Goal: Check status

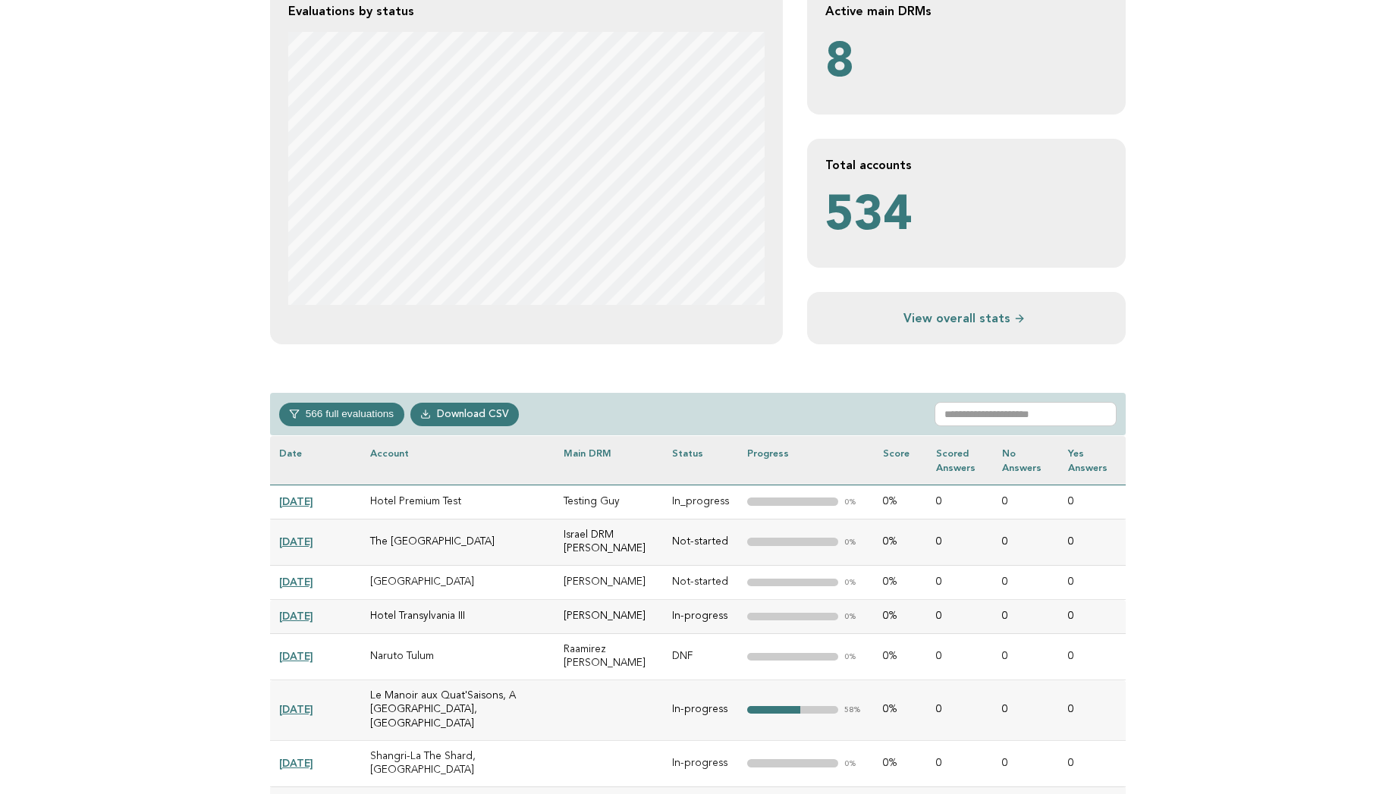
scroll to position [516, 0]
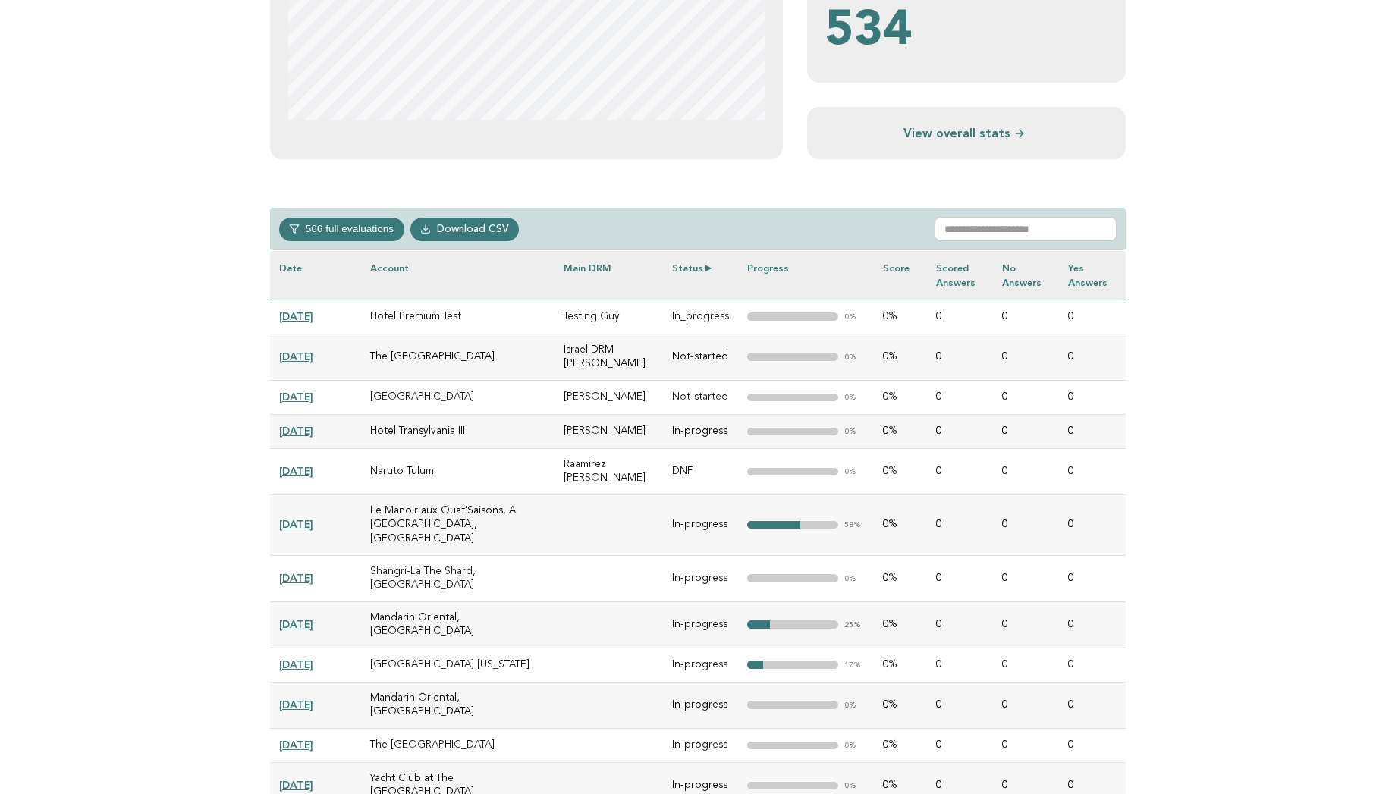
click at [706, 265] on th "Status" at bounding box center [700, 275] width 75 height 49
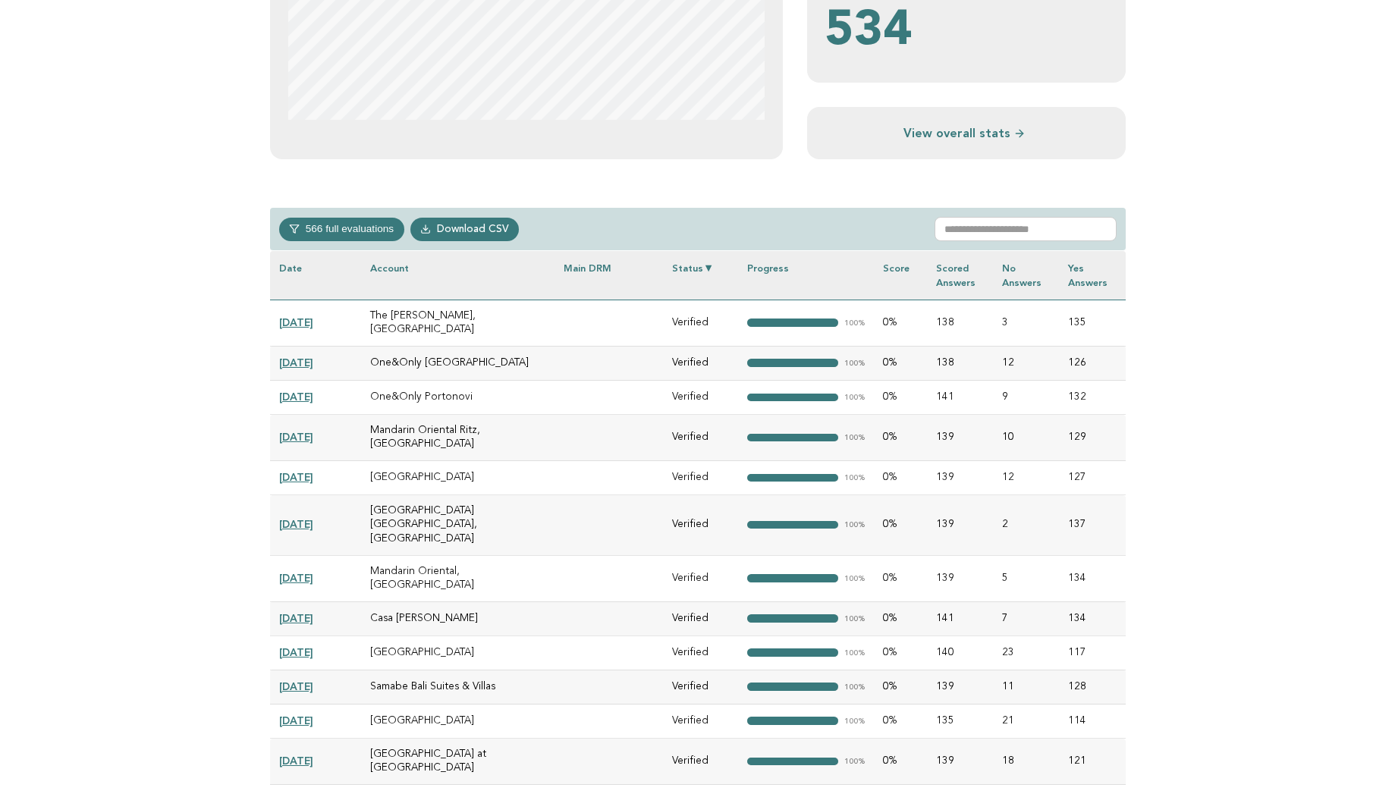
click at [706, 265] on th "Status" at bounding box center [700, 275] width 75 height 49
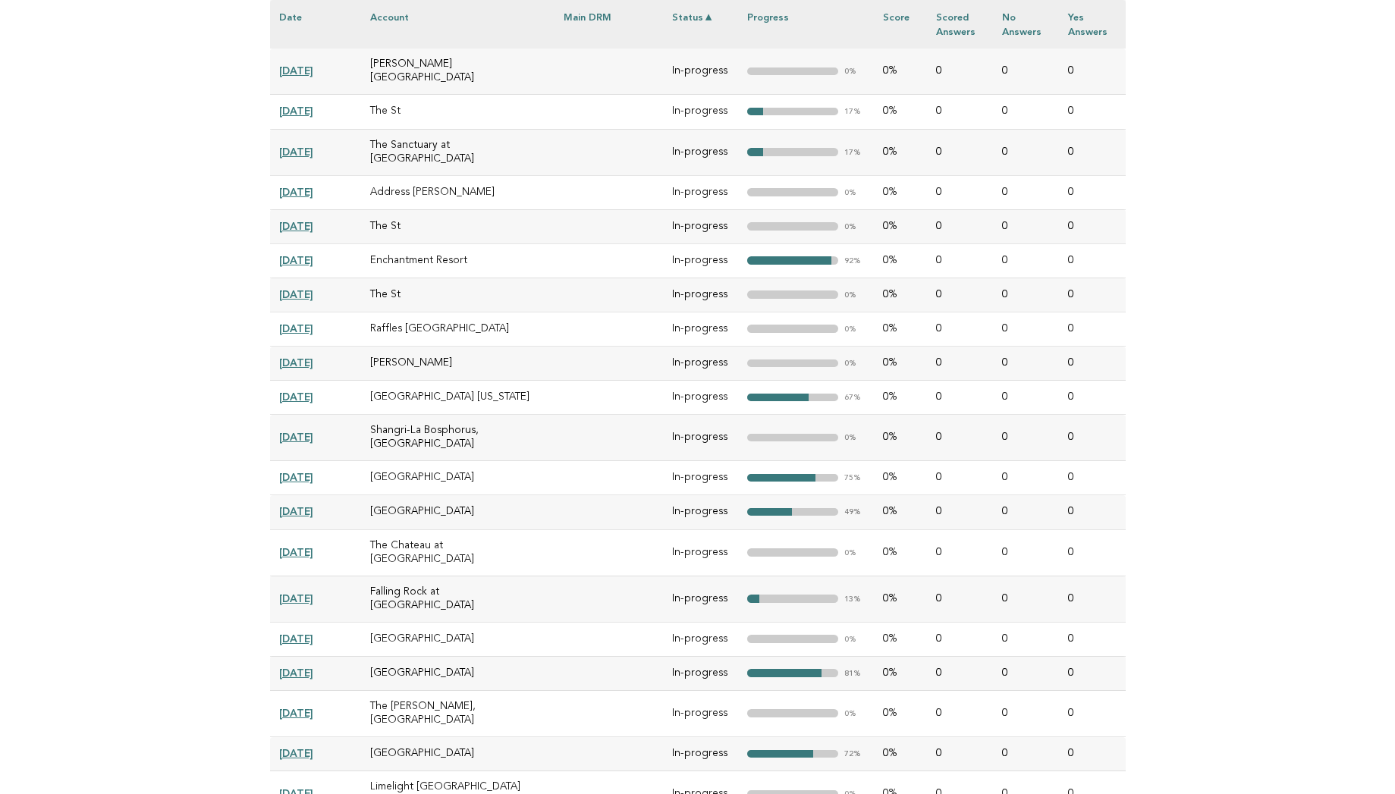
scroll to position [12969, 0]
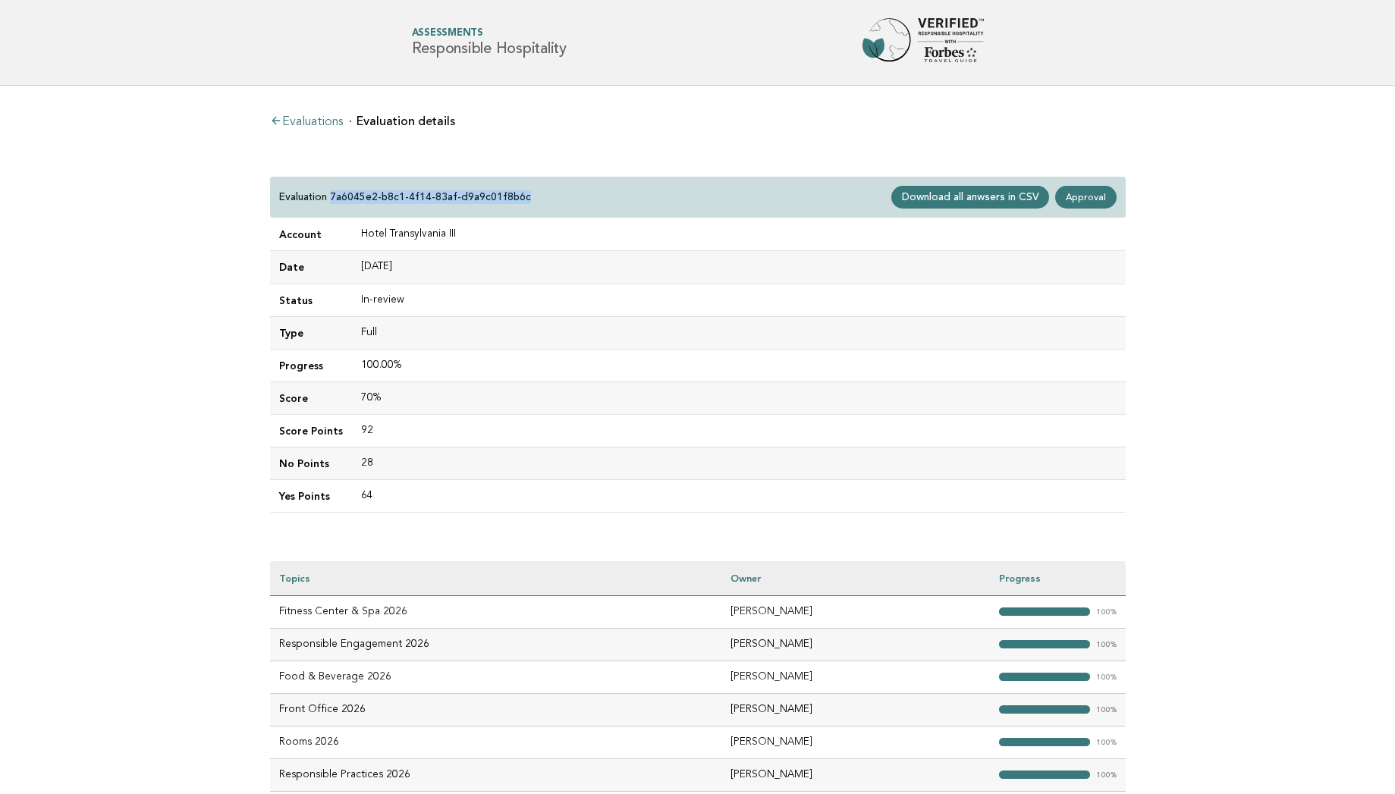
drag, startPoint x: 331, startPoint y: 197, endPoint x: 533, endPoint y: 199, distance: 201.8
click at [533, 199] on div "Evaluation 7a6045e2-b8c1-4f14-83af-d9a9c01f8b6c Download all anwsers in CSV App…" at bounding box center [698, 198] width 856 height 42
copy p "7a6045e2-b8c1-4f14-83af-d9a9c01f8b6c"
